Goal: Information Seeking & Learning: Understand process/instructions

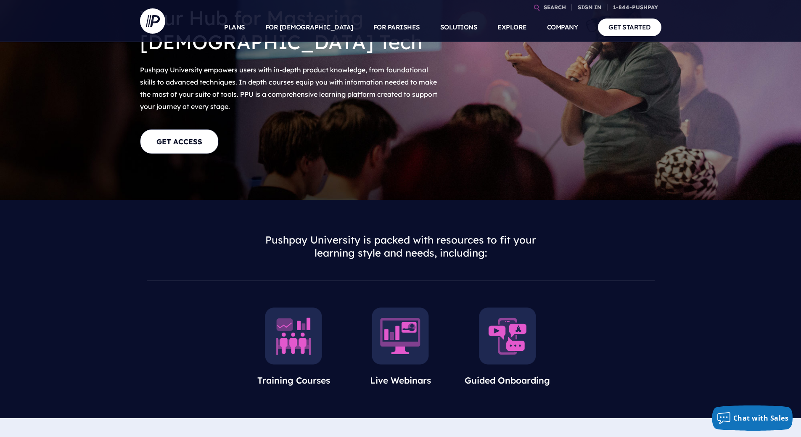
scroll to position [126, 0]
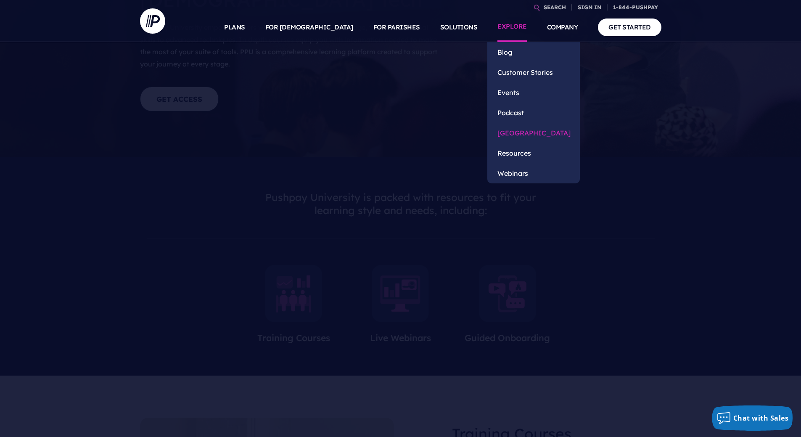
click at [529, 137] on link "[GEOGRAPHIC_DATA]" at bounding box center [533, 133] width 93 height 20
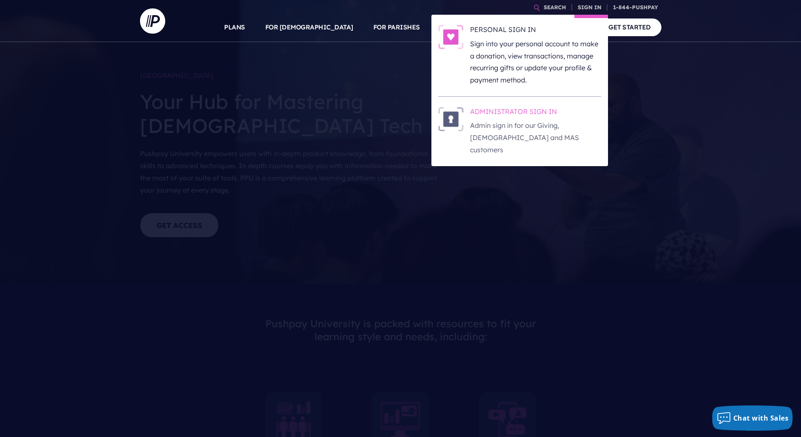
click at [502, 124] on p "Admin sign in for our Giving, [DEMOGRAPHIC_DATA] and MAS customers" at bounding box center [535, 137] width 131 height 36
